Goal: Information Seeking & Learning: Learn about a topic

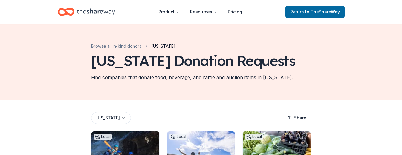
scroll to position [141, 0]
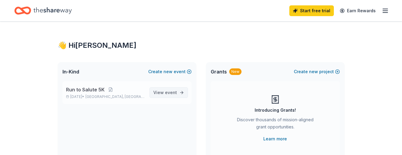
click at [176, 92] on span "event" at bounding box center [171, 92] width 12 height 5
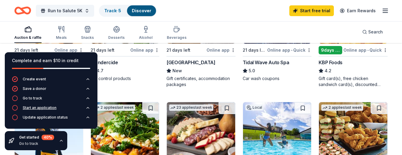
scroll to position [361, 0]
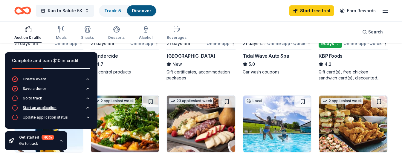
click at [49, 108] on div "Start an application" at bounding box center [40, 108] width 34 height 5
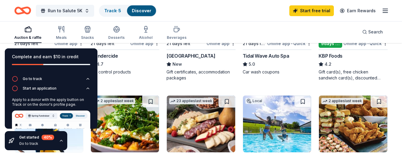
scroll to position [0, 0]
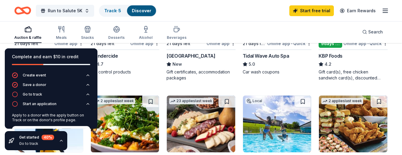
click at [190, 14] on div "Run to Salute 5K Track · 5 Discover Start free trial Earn Rewards" at bounding box center [201, 11] width 374 height 14
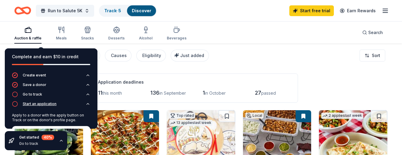
click at [86, 103] on icon "button" at bounding box center [88, 104] width 5 height 5
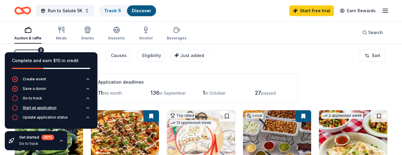
click at [42, 107] on div "Start an application" at bounding box center [40, 108] width 34 height 5
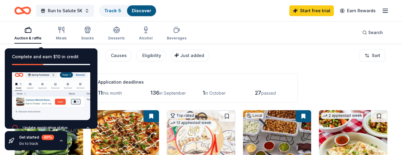
scroll to position [58, 0]
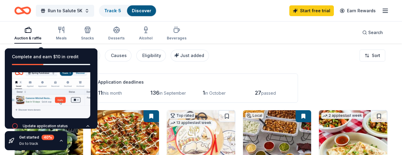
click at [56, 99] on img at bounding box center [51, 93] width 78 height 51
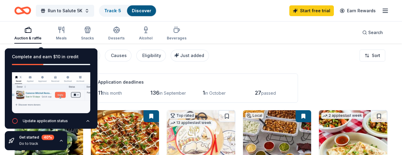
scroll to position [64, 0]
click at [75, 93] on img at bounding box center [51, 87] width 78 height 51
click at [30, 94] on img at bounding box center [51, 87] width 78 height 51
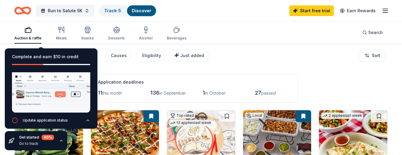
click at [80, 56] on div "Complete and earn $10 in credit" at bounding box center [51, 56] width 78 height 7
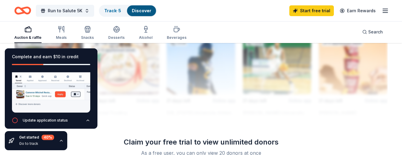
scroll to position [576, 0]
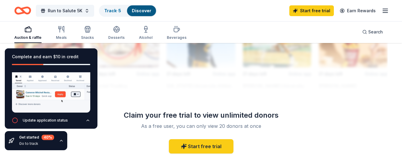
click at [62, 135] on div "Get started 40 % Go to track" at bounding box center [36, 140] width 63 height 19
click at [61, 139] on icon "button" at bounding box center [61, 141] width 5 height 5
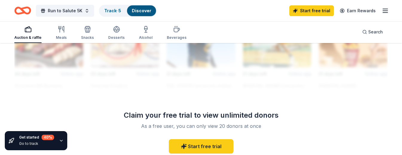
click at [32, 139] on div "Get started 40 %" at bounding box center [36, 137] width 35 height 5
click at [60, 141] on icon "button" at bounding box center [61, 140] width 2 height 1
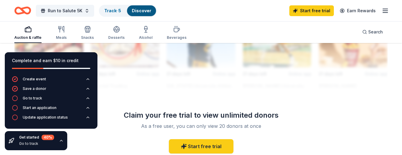
click at [25, 33] on div "Auction & raffle" at bounding box center [27, 33] width 27 height 14
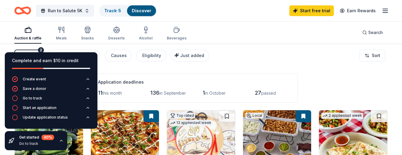
click at [261, 65] on div "Filter 2 Application methods Causes Eligibility Just added Sort" at bounding box center [201, 56] width 402 height 24
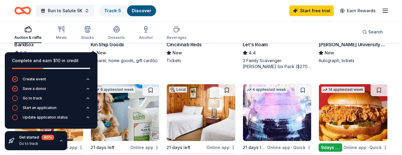
scroll to position [281, 0]
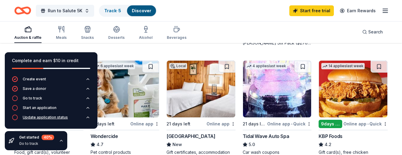
click at [59, 117] on div "Update application status" at bounding box center [45, 117] width 45 height 5
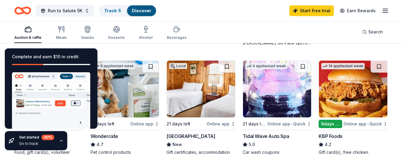
scroll to position [71, 0]
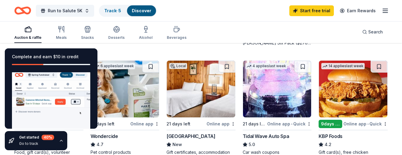
click at [85, 60] on div "Complete and earn $10 in credit" at bounding box center [51, 60] width 78 height 14
click at [39, 99] on img at bounding box center [51, 101] width 78 height 63
click at [74, 100] on img at bounding box center [51, 101] width 78 height 63
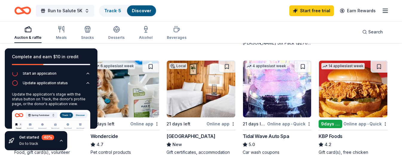
scroll to position [0, 0]
